Goal: Task Accomplishment & Management: Manage account settings

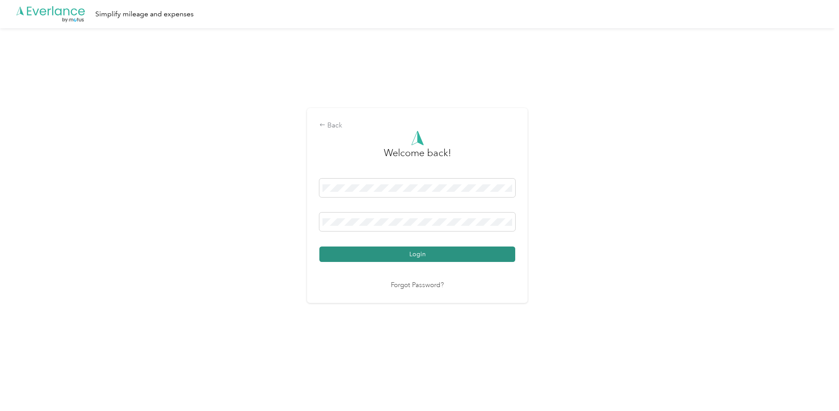
click at [425, 251] on button "Login" at bounding box center [417, 254] width 196 height 15
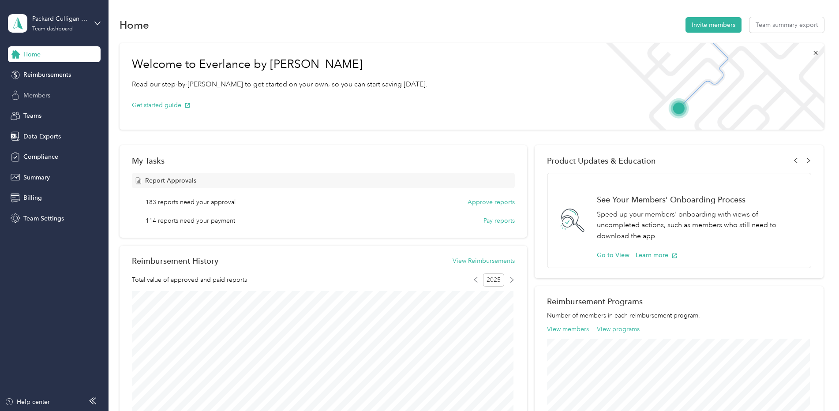
click at [39, 96] on span "Members" at bounding box center [36, 95] width 27 height 9
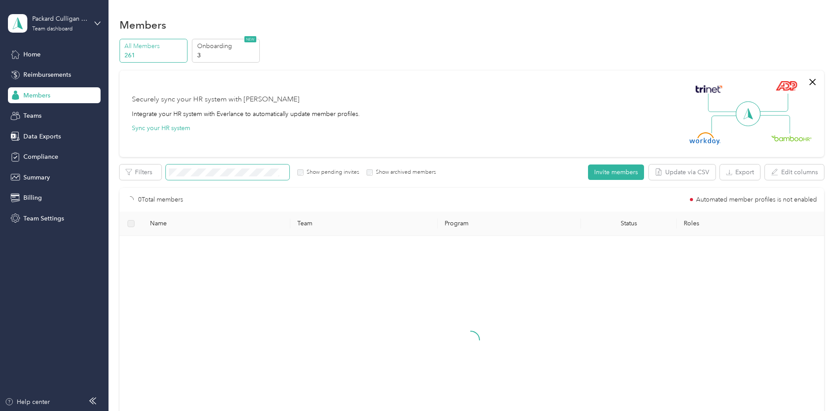
click at [224, 166] on span at bounding box center [227, 171] width 123 height 15
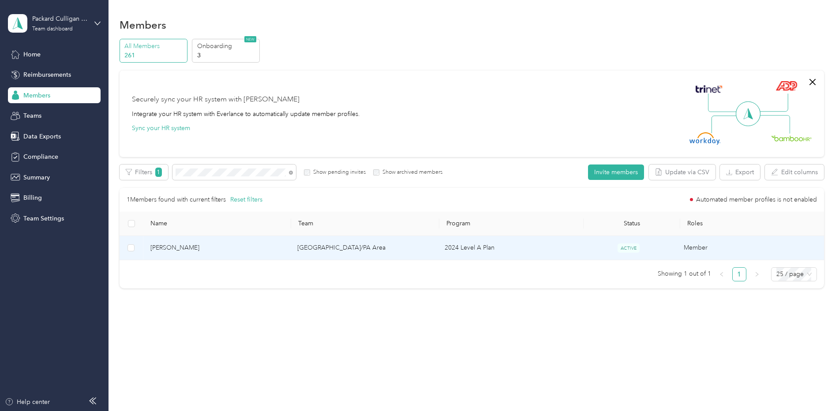
click at [221, 258] on td "[PERSON_NAME]" at bounding box center [216, 248] width 147 height 24
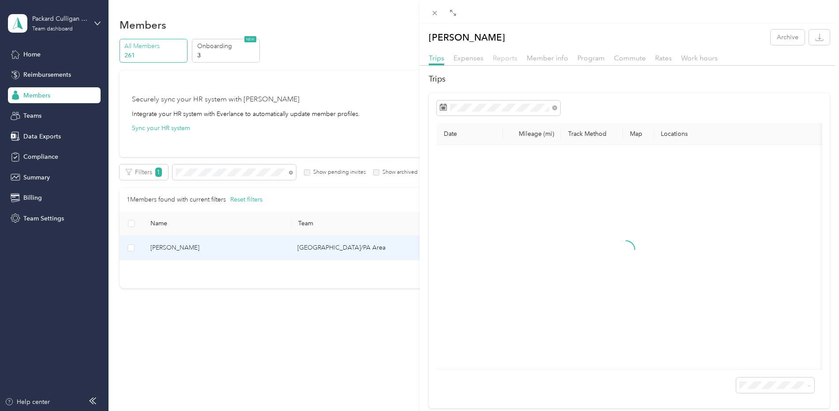
click at [505, 57] on span "Reports" at bounding box center [505, 58] width 25 height 8
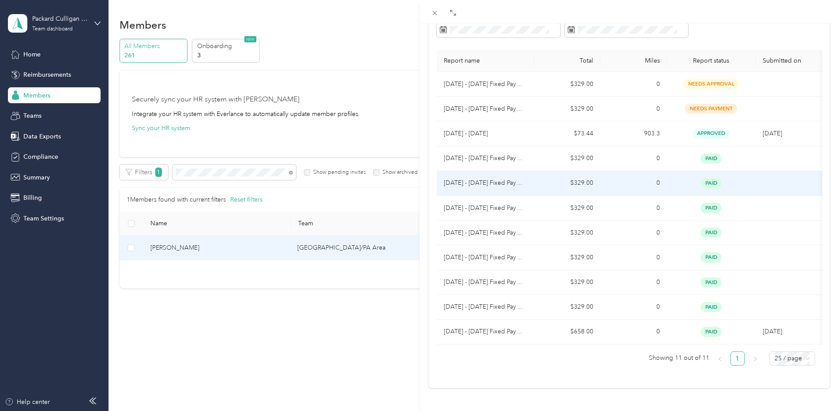
scroll to position [102, 0]
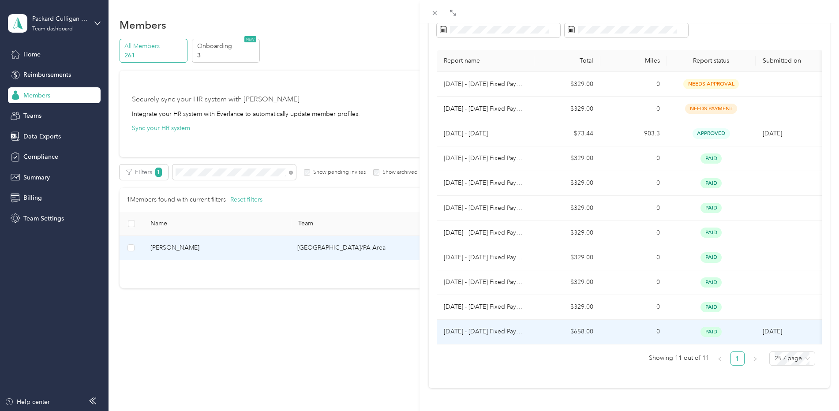
click at [627, 320] on td "0" at bounding box center [633, 332] width 67 height 25
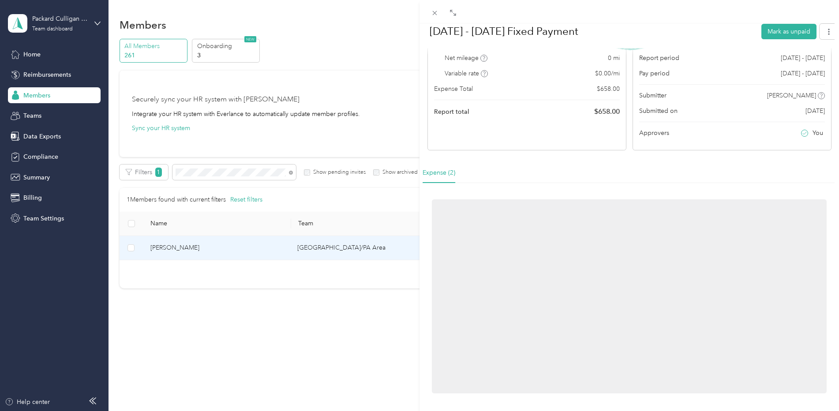
scroll to position [21, 0]
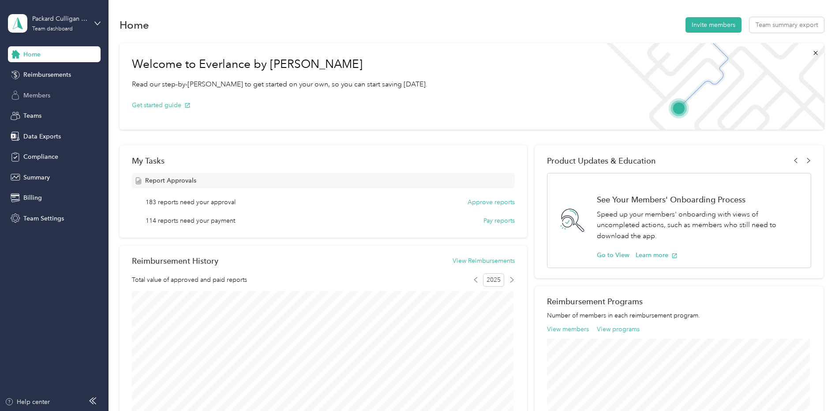
click at [41, 89] on div "Members" at bounding box center [54, 95] width 93 height 16
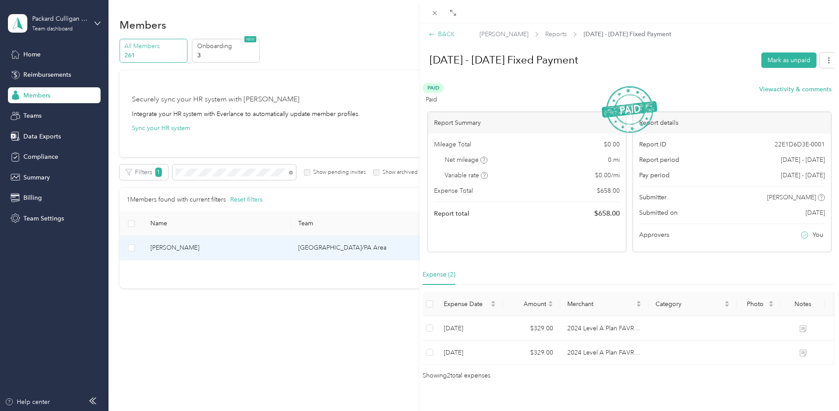
click at [447, 36] on div "BACK" at bounding box center [442, 34] width 26 height 9
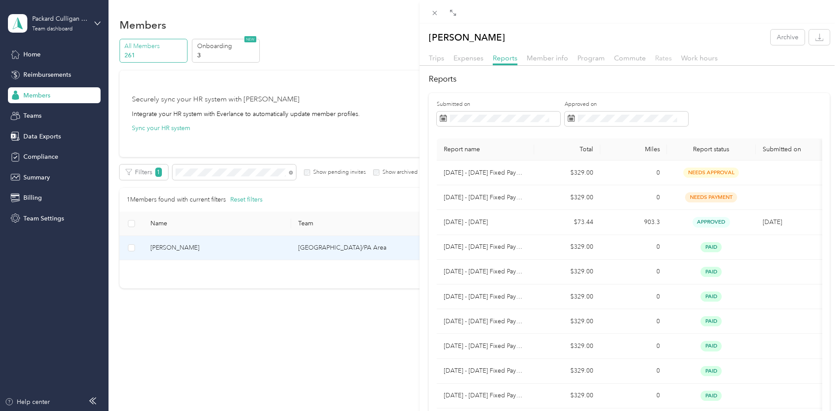
click at [665, 60] on span "Rates" at bounding box center [663, 58] width 17 height 8
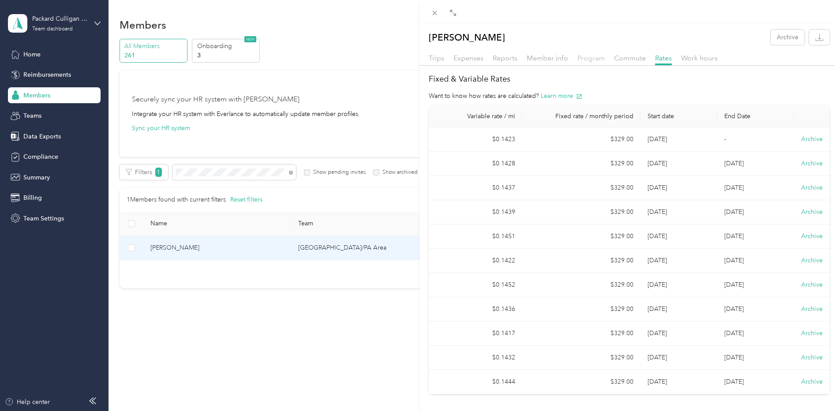
click at [593, 57] on span "Program" at bounding box center [590, 58] width 27 height 8
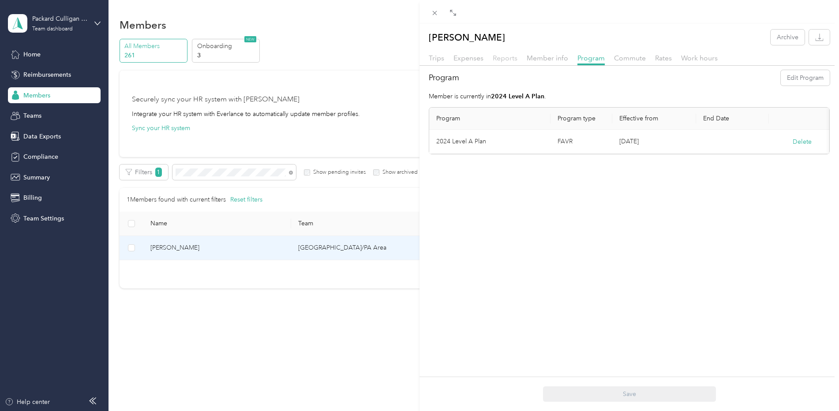
click at [504, 59] on span "Reports" at bounding box center [505, 58] width 25 height 8
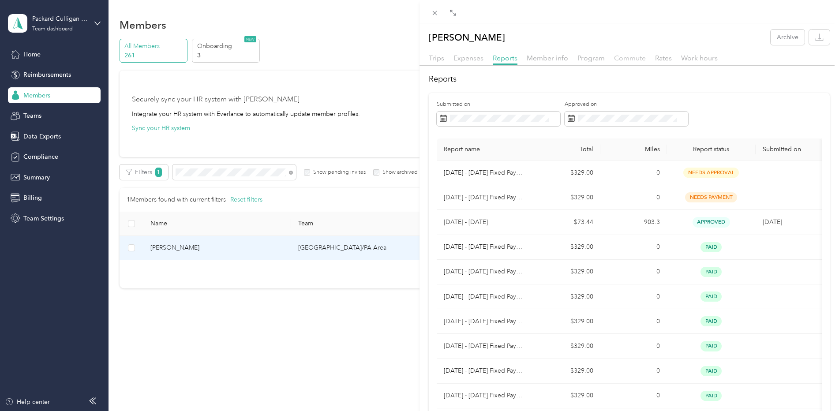
click at [625, 60] on span "Commute" at bounding box center [630, 58] width 32 height 8
